Goal: Find specific page/section: Find specific page/section

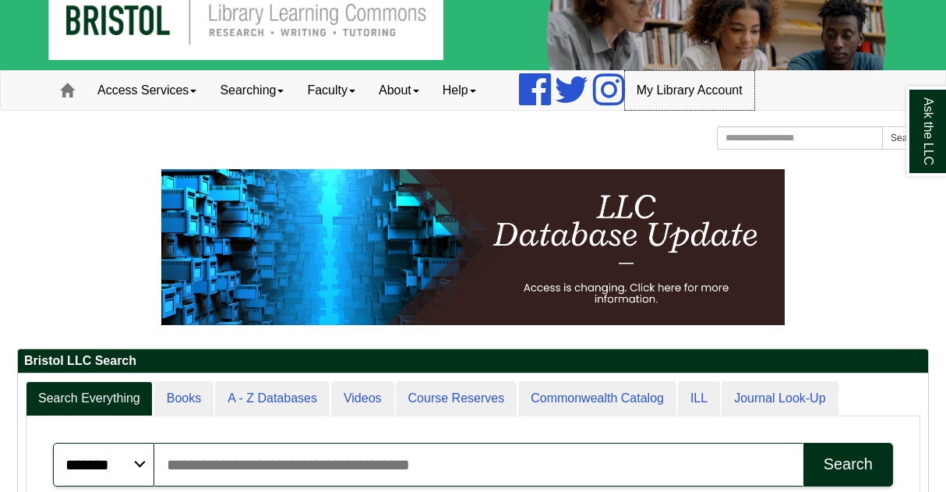
scroll to position [34, 0]
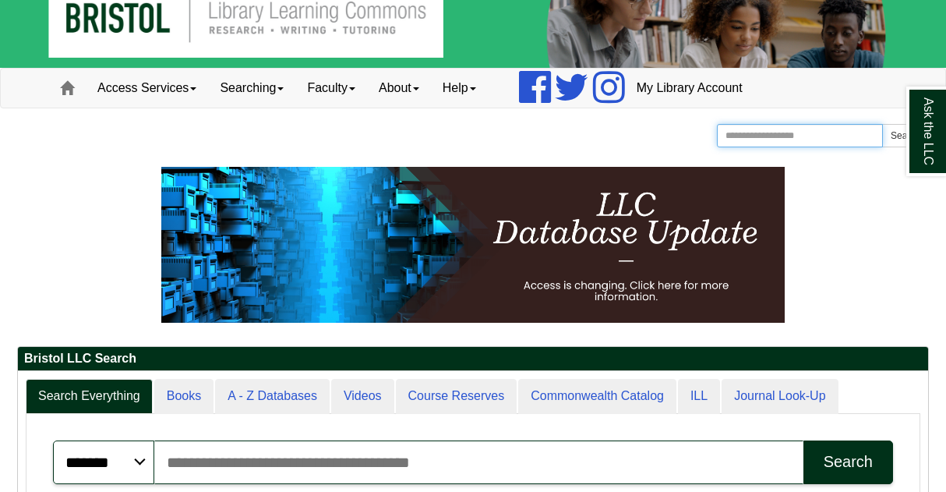
click at [761, 133] on input "Search the Website" at bounding box center [800, 135] width 166 height 23
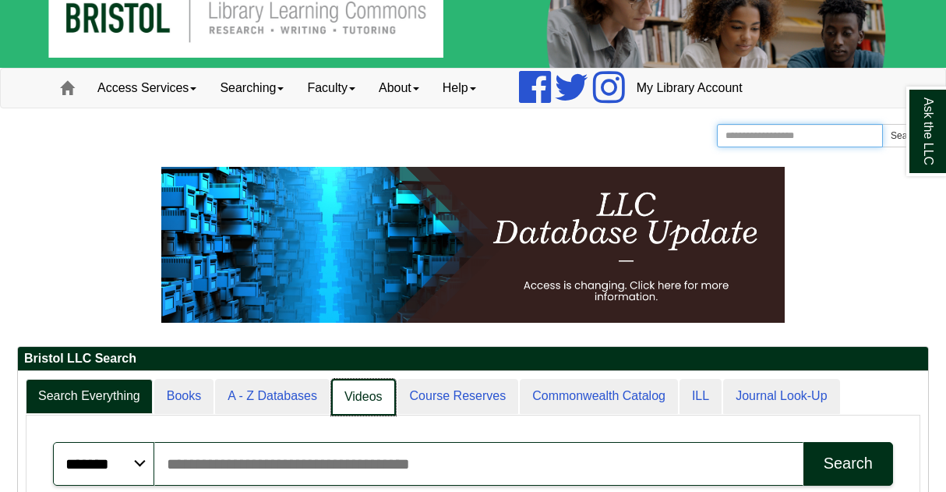
scroll to position [8, 8]
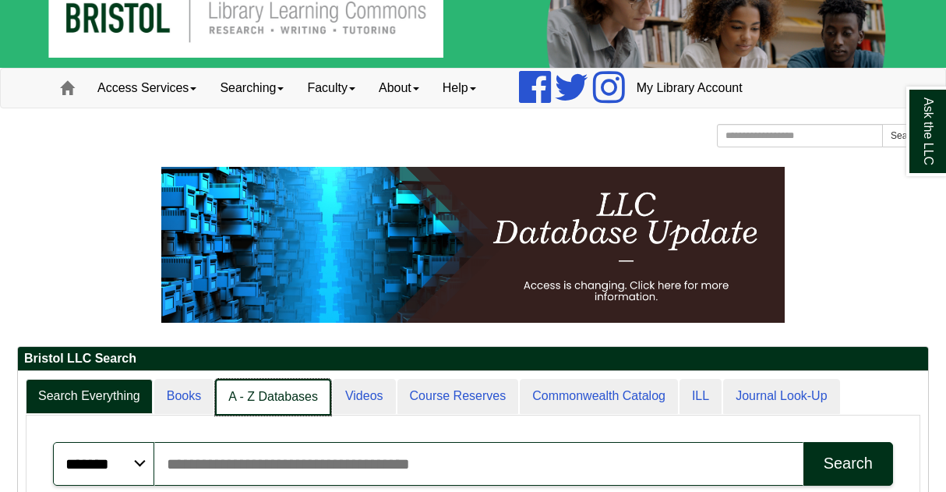
click at [302, 413] on link "A - Z Databases" at bounding box center [273, 397] width 116 height 37
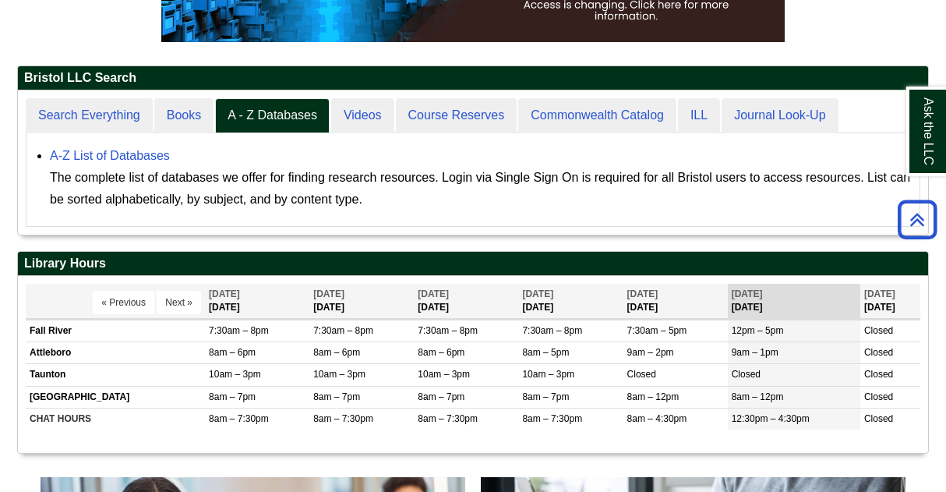
scroll to position [143, 910]
click at [0, 0] on div "Ask the LLC" at bounding box center [0, 0] width 0 height 0
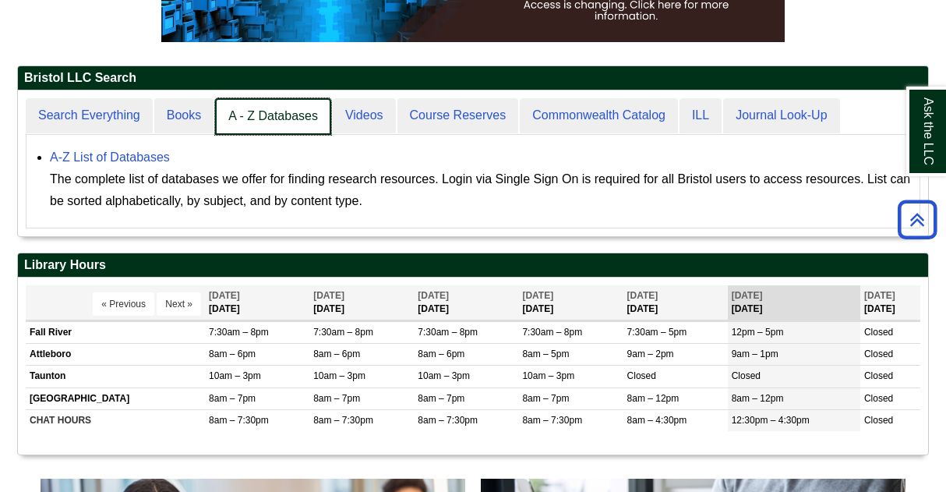
click at [258, 118] on link "A - Z Databases" at bounding box center [273, 116] width 116 height 37
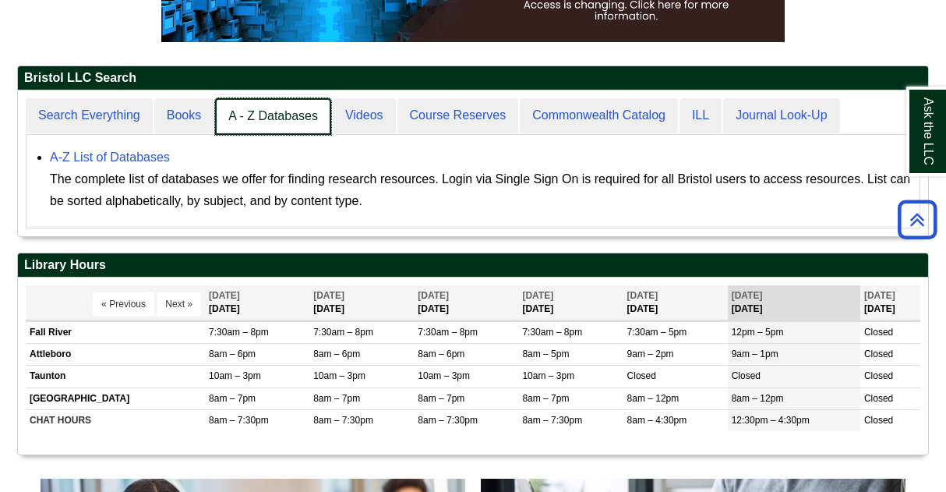
click at [258, 118] on link "A - Z Databases" at bounding box center [273, 116] width 116 height 37
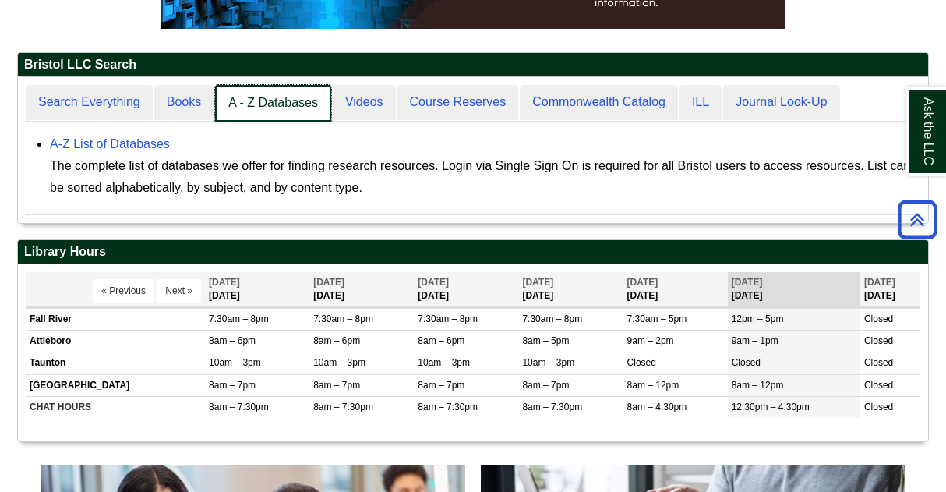
click at [295, 106] on link "A - Z Databases" at bounding box center [273, 103] width 116 height 37
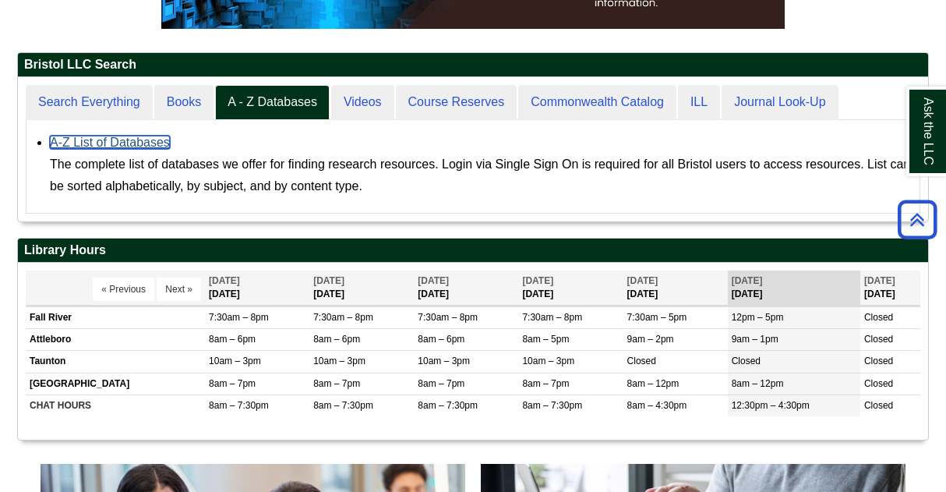
click at [149, 143] on link "A-Z List of Databases" at bounding box center [110, 142] width 120 height 13
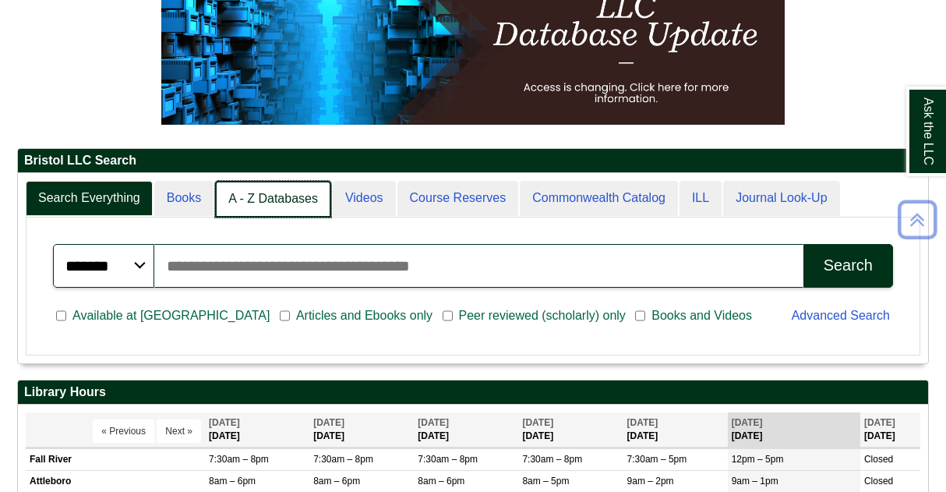
scroll to position [8, 8]
click at [277, 194] on link "A - Z Databases" at bounding box center [273, 199] width 116 height 37
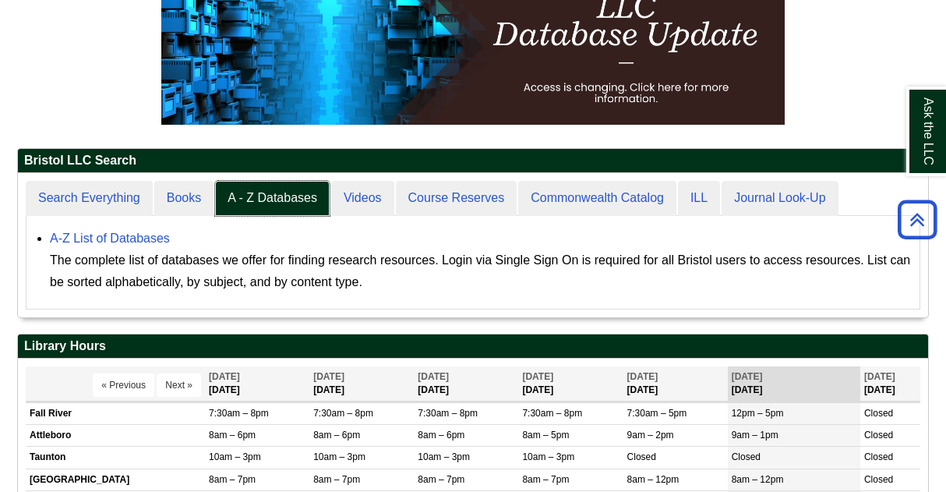
scroll to position [143, 910]
click at [127, 238] on link "A-Z List of Databases" at bounding box center [110, 237] width 120 height 13
